Goal: Task Accomplishment & Management: Use online tool/utility

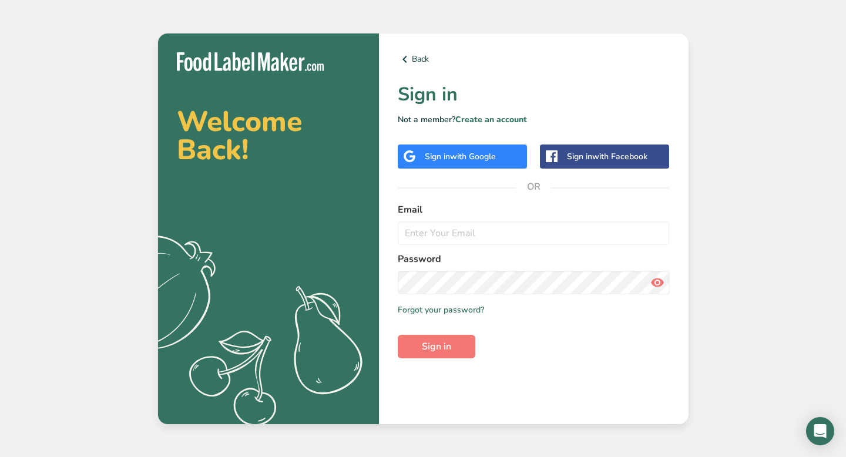
click at [478, 162] on div "Sign in with Google" at bounding box center [460, 156] width 71 height 12
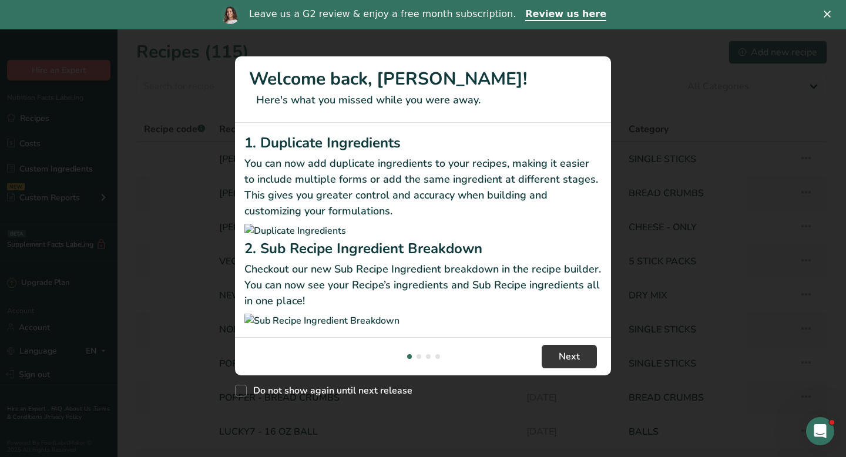
click at [828, 12] on icon "Close" at bounding box center [827, 14] width 7 height 7
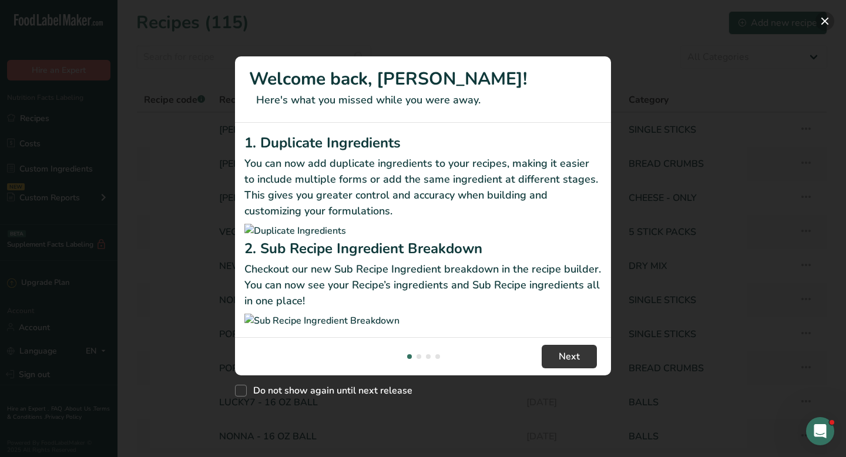
click at [824, 21] on button "New Features" at bounding box center [825, 21] width 19 height 19
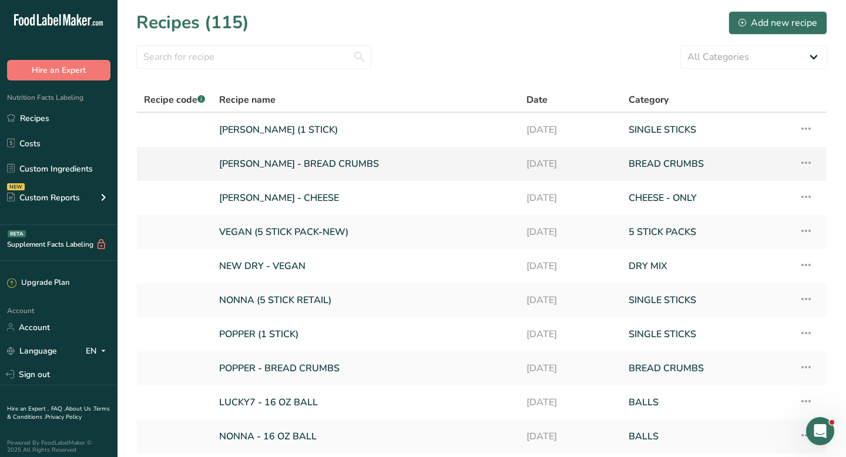
click at [306, 160] on link "URBANI - BREAD CRUMBS" at bounding box center [365, 164] width 293 height 25
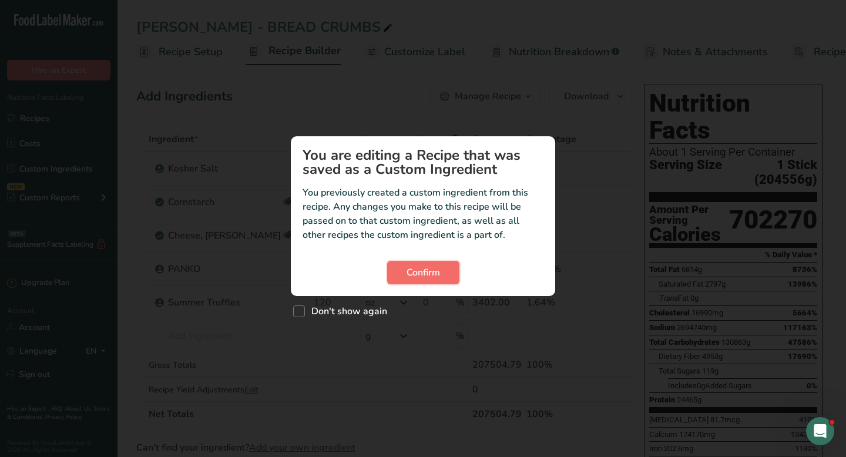
click at [429, 277] on span "Confirm" at bounding box center [424, 273] width 34 height 14
